Goal: Information Seeking & Learning: Learn about a topic

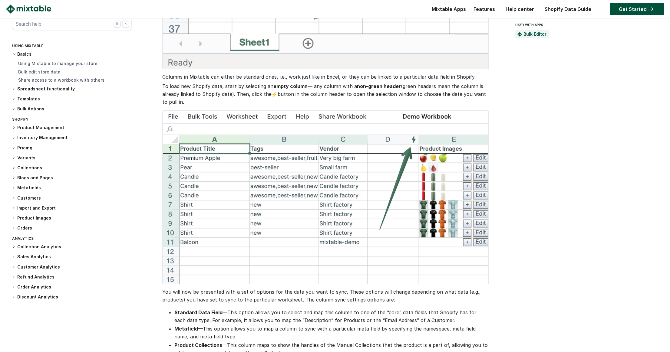
scroll to position [303, 0]
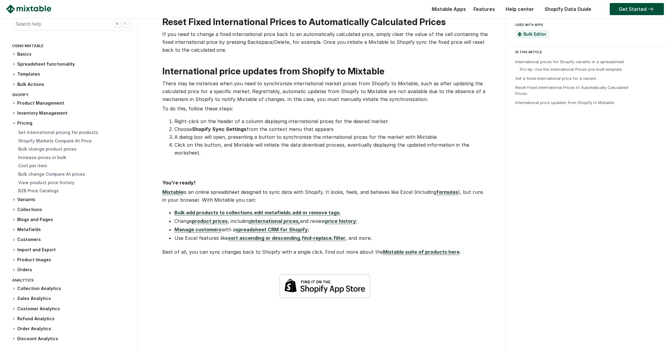
scroll to position [757, 0]
